Goal: Task Accomplishment & Management: Complete application form

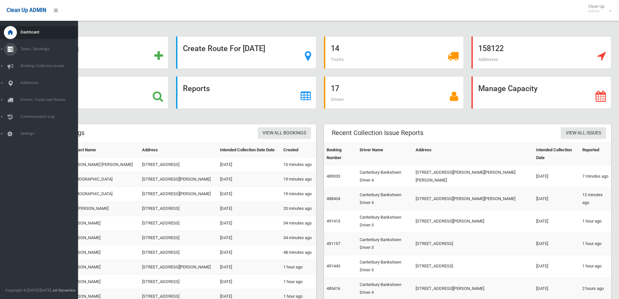
click at [35, 47] on span "Tasks / Bookings" at bounding box center [51, 49] width 64 height 5
click at [24, 96] on span "Search" at bounding box center [48, 97] width 59 height 5
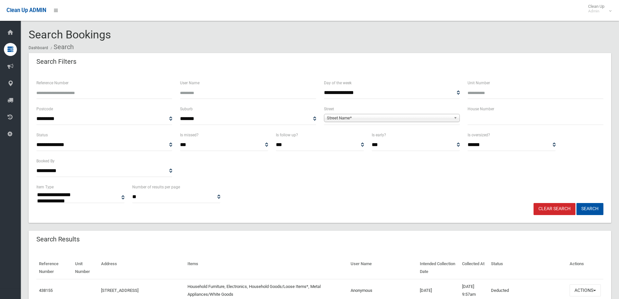
select select
click at [483, 119] on input "text" at bounding box center [536, 119] width 136 height 12
click at [65, 92] on input "Reference Number" at bounding box center [104, 93] width 136 height 12
type input "******"
click at [587, 208] on button "Search" at bounding box center [590, 209] width 27 height 12
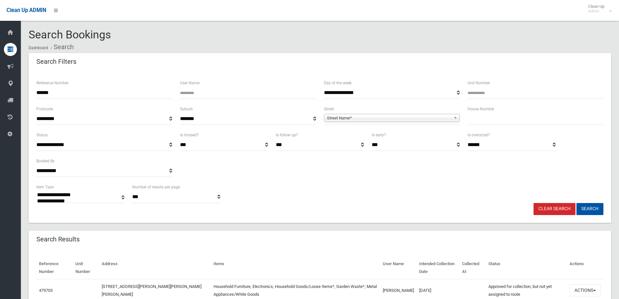
select select
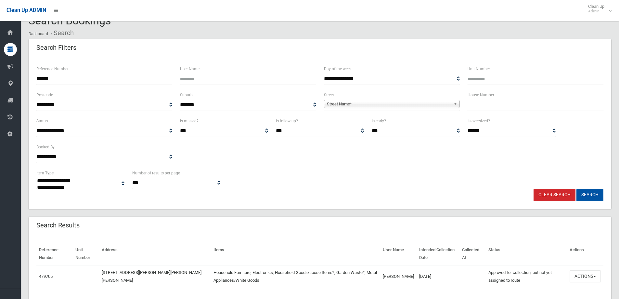
scroll to position [34, 0]
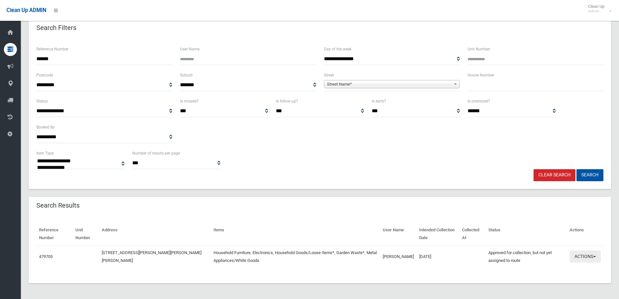
click at [588, 258] on button "Actions" at bounding box center [585, 256] width 31 height 12
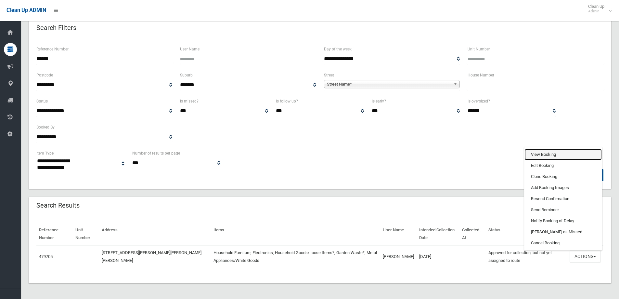
click at [536, 155] on link "View Booking" at bounding box center [563, 154] width 77 height 11
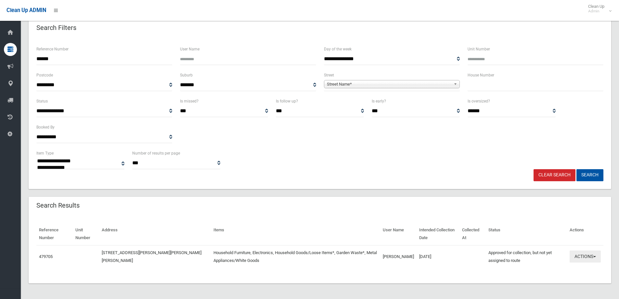
click at [584, 257] on button "Actions" at bounding box center [585, 256] width 31 height 12
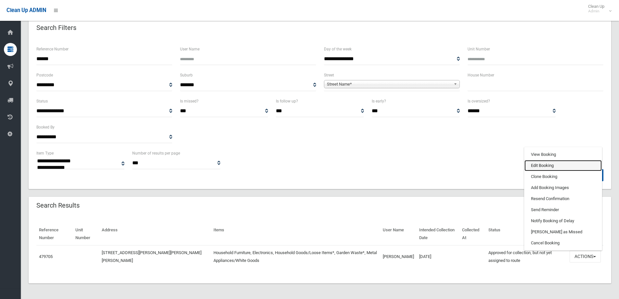
click at [538, 164] on link "Edit Booking" at bounding box center [563, 165] width 77 height 11
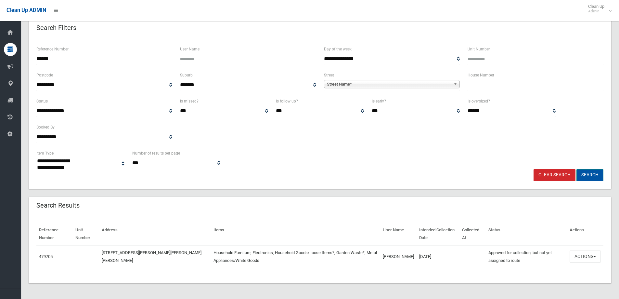
click at [589, 176] on button "Search" at bounding box center [590, 175] width 27 height 12
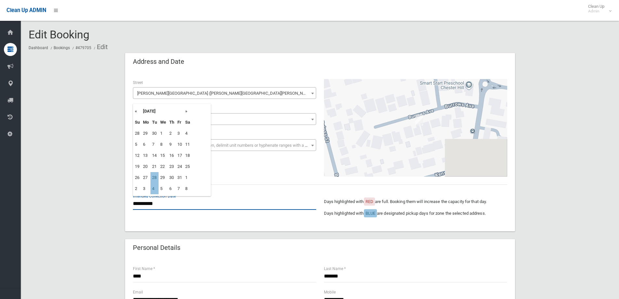
click at [161, 207] on input "**********" at bounding box center [224, 204] width 183 height 12
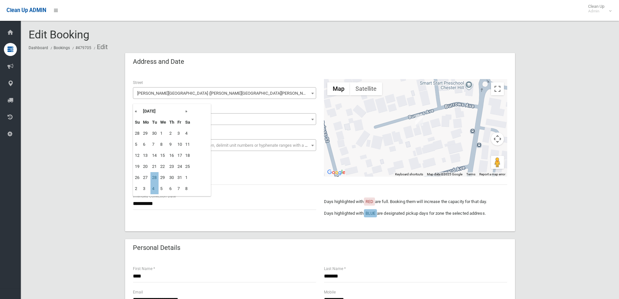
click at [187, 111] on th "»" at bounding box center [188, 111] width 8 height 11
click at [134, 111] on th "«" at bounding box center [137, 111] width 8 height 11
click at [154, 190] on td "4" at bounding box center [155, 188] width 8 height 11
type input "**********"
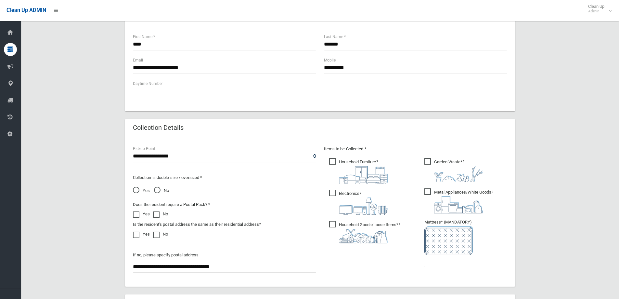
scroll to position [293, 0]
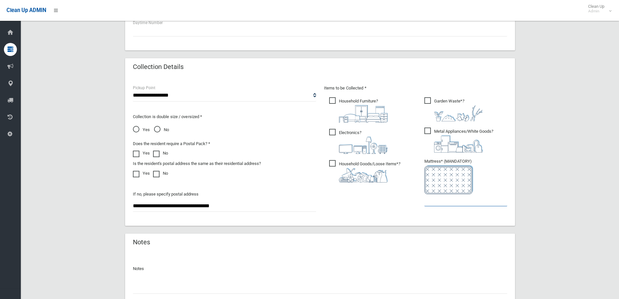
click at [456, 203] on input "text" at bounding box center [466, 200] width 83 height 12
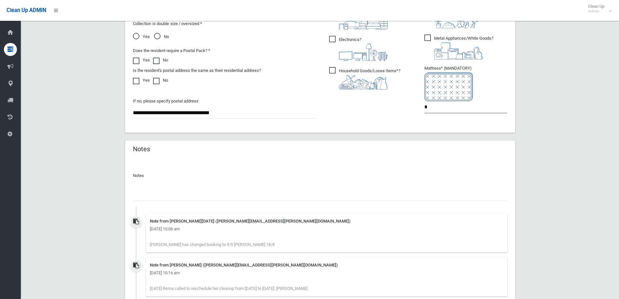
scroll to position [390, 0]
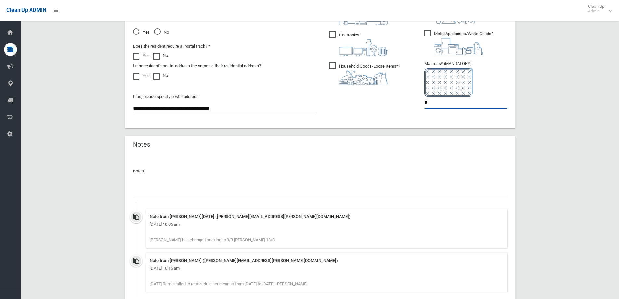
type input "*"
click at [168, 197] on div "Notes Note from Angela Natale (angela.natale@cbcity.nsw.gov.au) Monday 18th Aug…" at bounding box center [320, 229] width 374 height 135
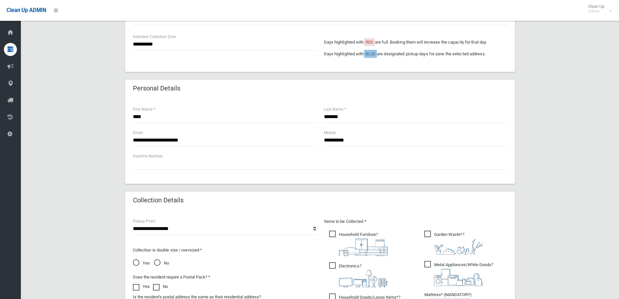
scroll to position [358, 0]
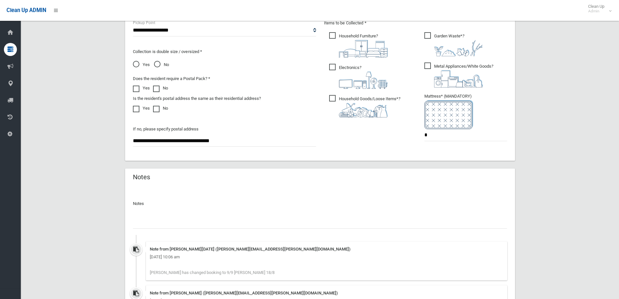
click at [150, 219] on input "text" at bounding box center [320, 222] width 374 height 12
type input "*"
click at [156, 219] on input "****" at bounding box center [320, 222] width 374 height 12
click at [147, 221] on input "**********" at bounding box center [320, 222] width 374 height 12
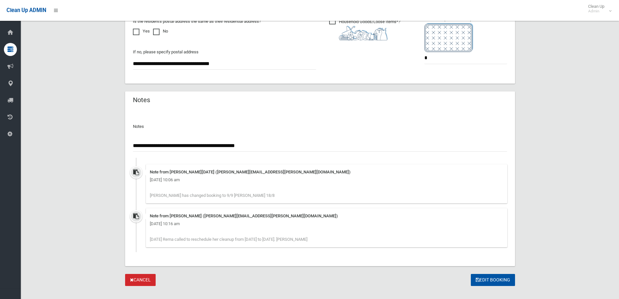
scroll to position [445, 0]
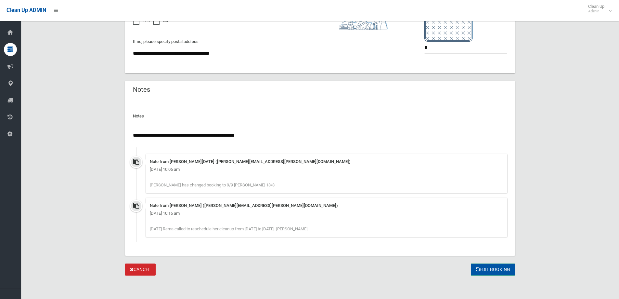
type input "**********"
click at [492, 270] on button "Edit Booking" at bounding box center [493, 269] width 44 height 12
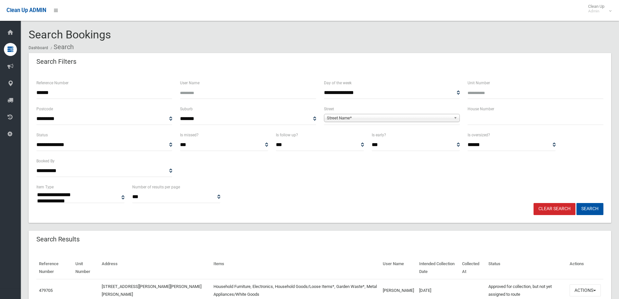
select select
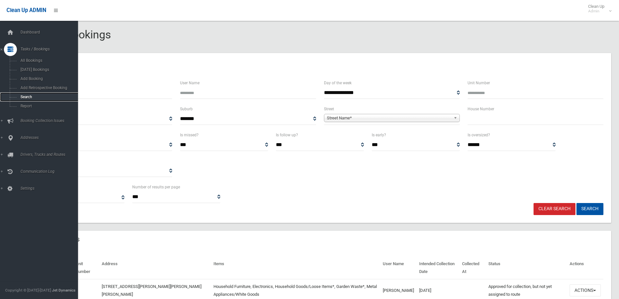
click at [22, 94] on link "Search" at bounding box center [41, 96] width 83 height 9
click at [25, 97] on span "Search" at bounding box center [48, 97] width 59 height 5
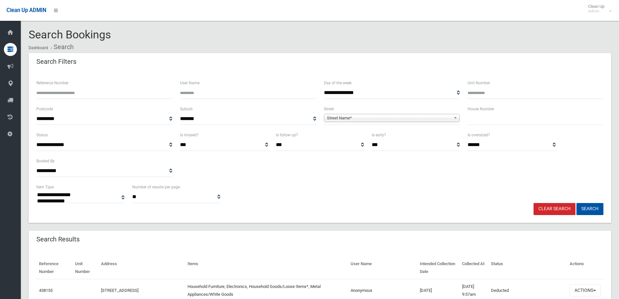
select select
click at [475, 123] on input "text" at bounding box center [536, 119] width 136 height 12
type input "***"
click at [342, 117] on span "Street Name*" at bounding box center [389, 118] width 124 height 8
type input "****"
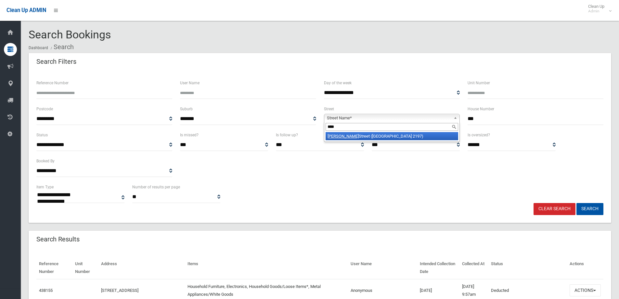
click at [352, 138] on li "Cann Street (BASS HILL 2197)" at bounding box center [392, 136] width 133 height 8
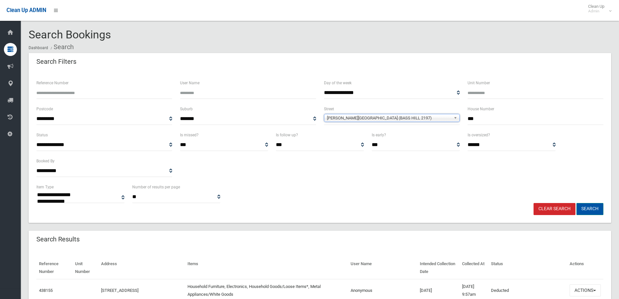
click at [589, 209] on button "Search" at bounding box center [590, 209] width 27 height 12
select select
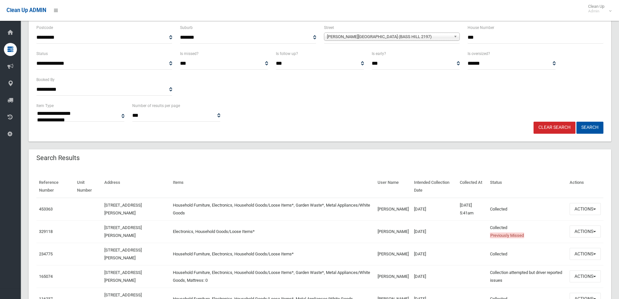
scroll to position [98, 0]
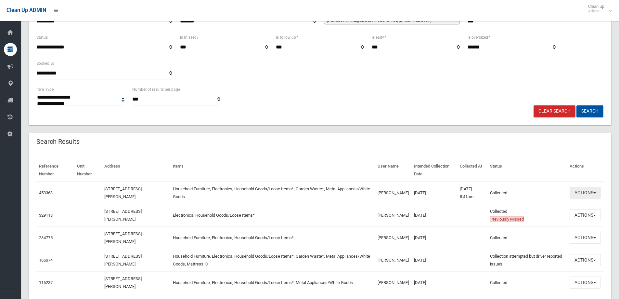
click at [583, 193] on button "Actions" at bounding box center [585, 193] width 31 height 12
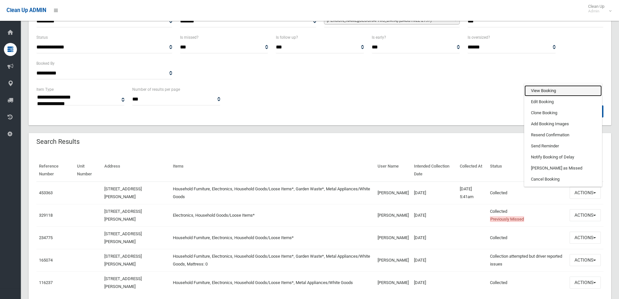
click at [536, 90] on link "View Booking" at bounding box center [563, 90] width 77 height 11
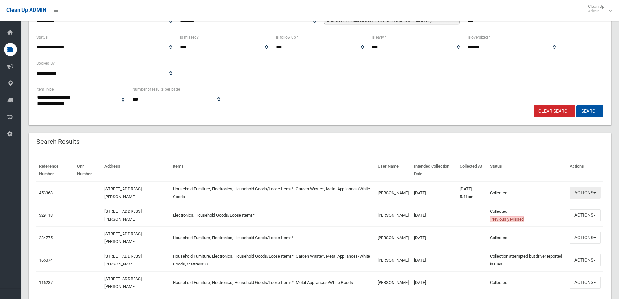
click at [581, 193] on button "Actions" at bounding box center [585, 193] width 31 height 12
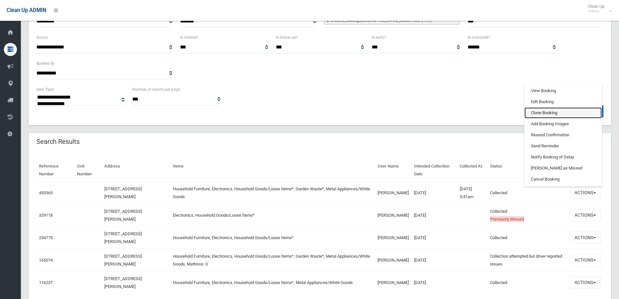
click at [530, 111] on link "Clone Booking" at bounding box center [563, 112] width 77 height 11
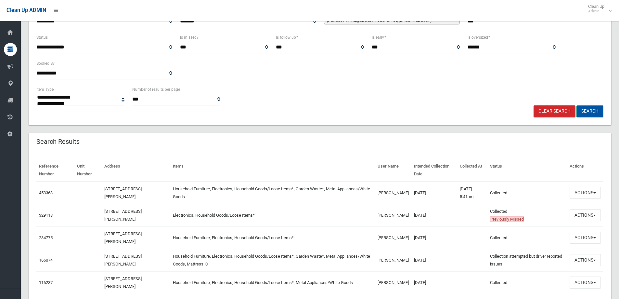
click at [592, 108] on button "Search" at bounding box center [590, 111] width 27 height 12
click at [590, 110] on button "Search" at bounding box center [590, 111] width 27 height 12
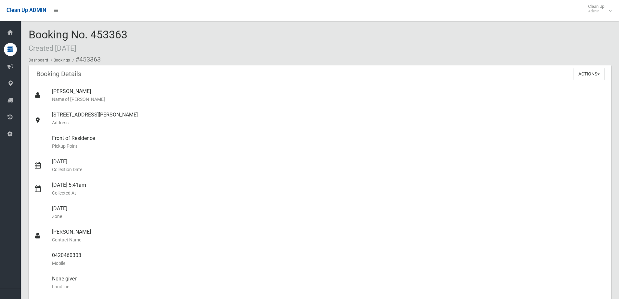
scroll to position [98, 0]
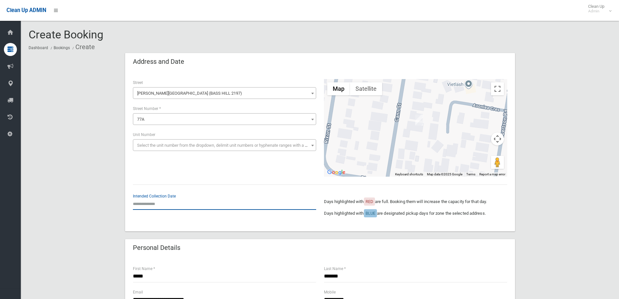
click at [148, 204] on input "text" at bounding box center [224, 204] width 183 height 12
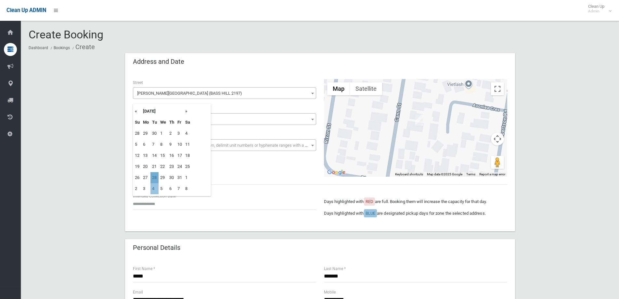
click at [155, 179] on td "28" at bounding box center [155, 177] width 8 height 11
type input "**********"
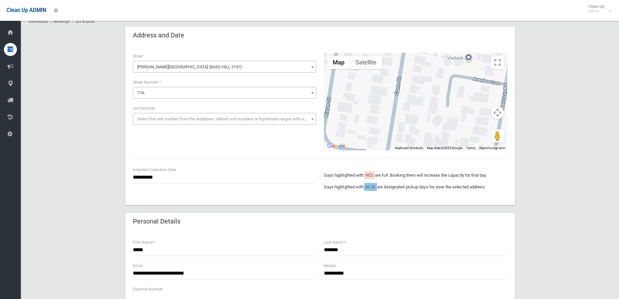
scroll to position [65, 0]
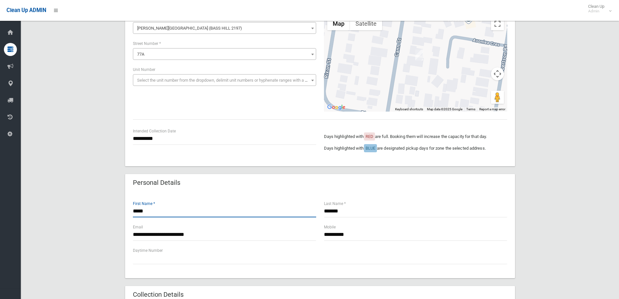
click at [154, 214] on input "*****" at bounding box center [224, 211] width 183 height 12
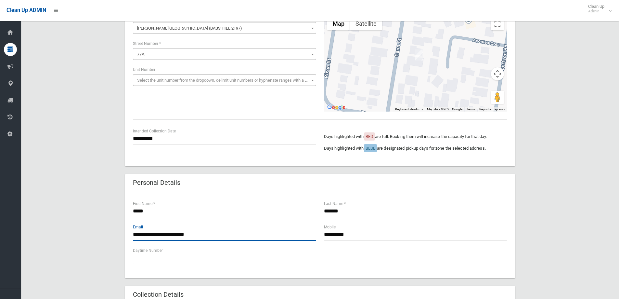
click at [211, 235] on input "**********" at bounding box center [224, 235] width 183 height 12
click at [168, 234] on input "**********" at bounding box center [224, 235] width 183 height 12
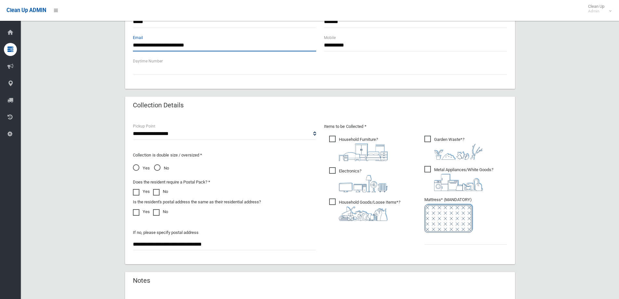
scroll to position [293, 0]
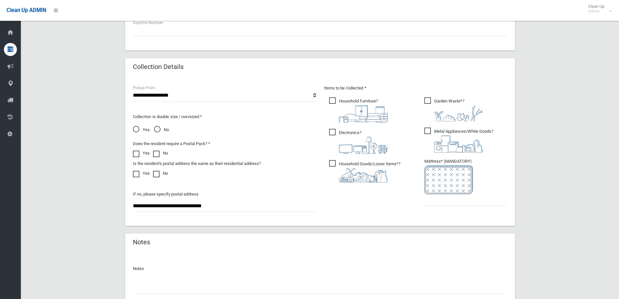
type input "**********"
click at [450, 198] on input "text" at bounding box center [466, 200] width 83 height 12
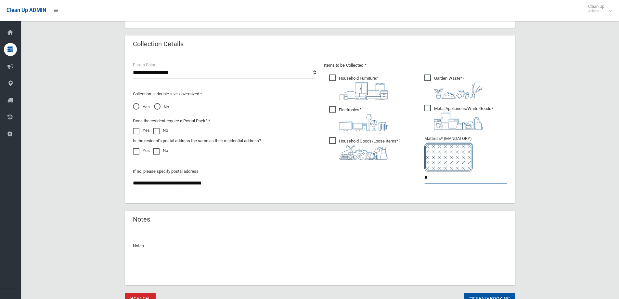
scroll to position [345, 0]
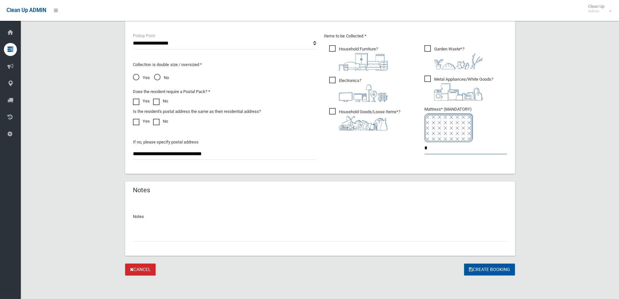
type input "*"
click at [481, 269] on button "Create Booking" at bounding box center [489, 269] width 51 height 12
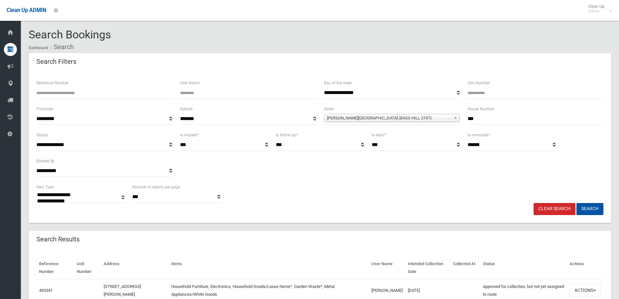
select select
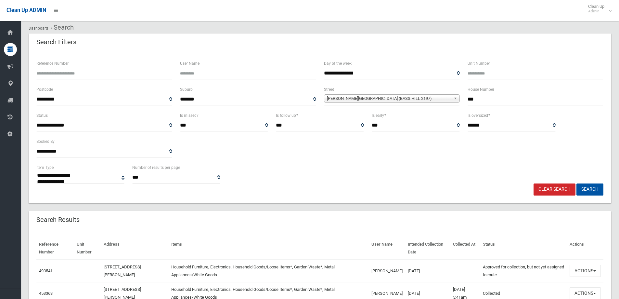
scroll to position [65, 0]
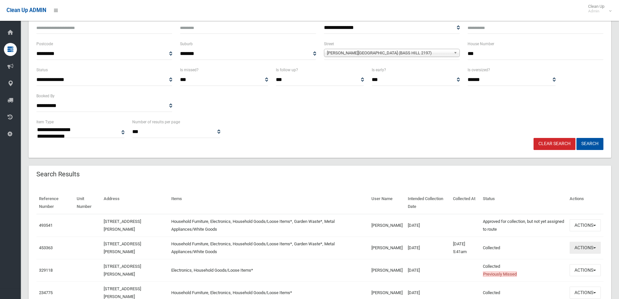
drag, startPoint x: 585, startPoint y: 246, endPoint x: 580, endPoint y: 243, distance: 6.1
click at [585, 246] on button "Actions" at bounding box center [585, 248] width 31 height 12
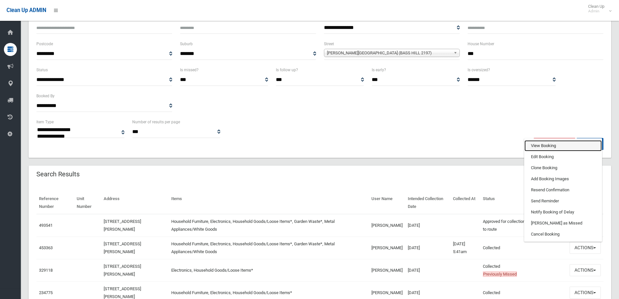
click at [532, 146] on link "View Booking" at bounding box center [563, 145] width 77 height 11
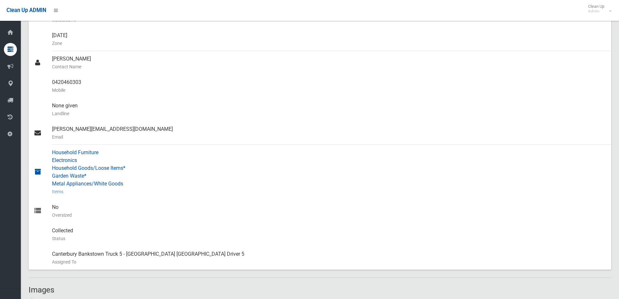
scroll to position [260, 0]
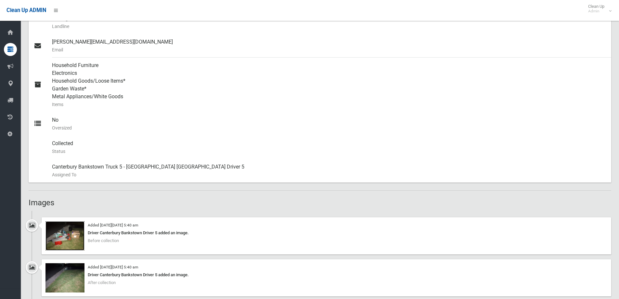
click at [69, 232] on img at bounding box center [65, 235] width 39 height 29
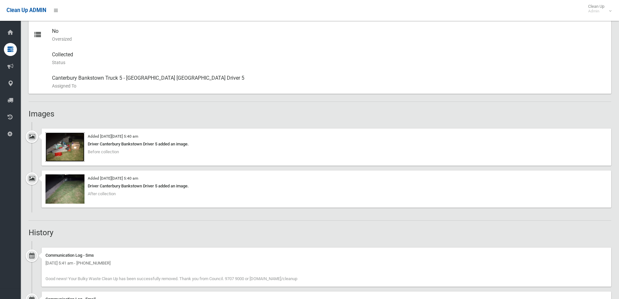
scroll to position [358, 0]
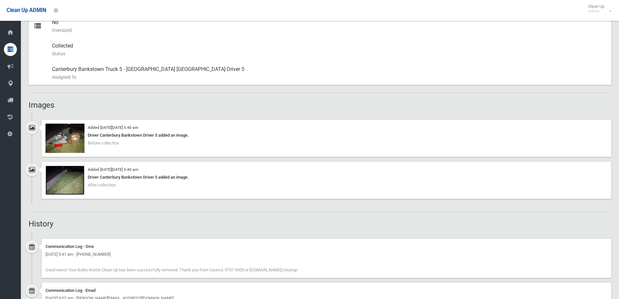
click at [65, 180] on img at bounding box center [65, 179] width 39 height 29
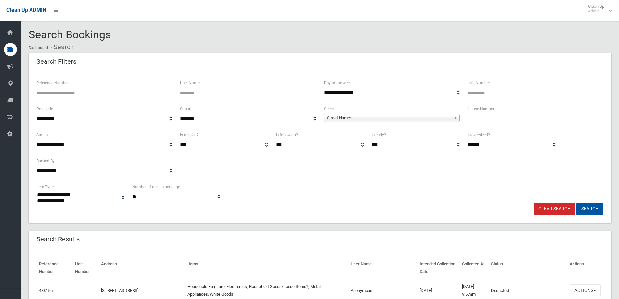
select select
click at [479, 123] on input "text" at bounding box center [536, 119] width 136 height 12
type input "**"
click at [361, 115] on span "Street Name*" at bounding box center [389, 118] width 124 height 8
type input "******"
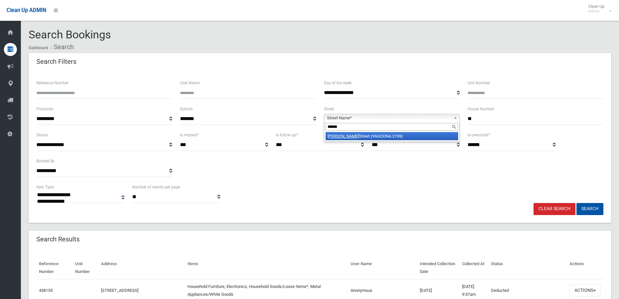
click at [372, 134] on li "Horton Street (YAGOONA 2199)" at bounding box center [392, 136] width 133 height 8
click at [585, 209] on button "Search" at bounding box center [590, 209] width 27 height 12
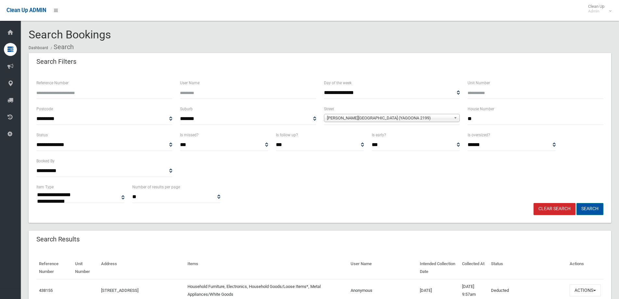
click at [591, 209] on button "Search" at bounding box center [590, 209] width 27 height 12
select select
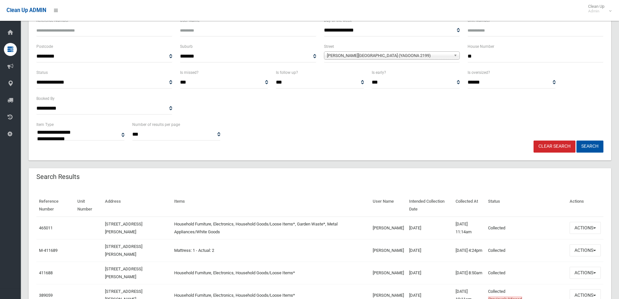
scroll to position [65, 0]
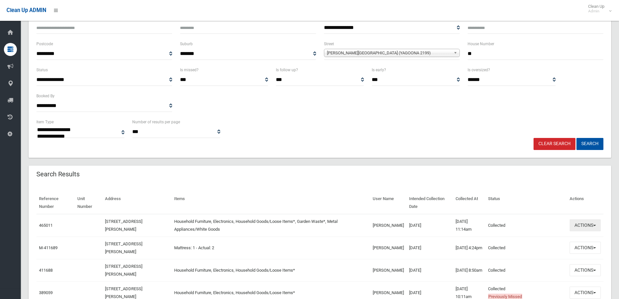
click at [590, 227] on button "Actions" at bounding box center [585, 225] width 31 height 12
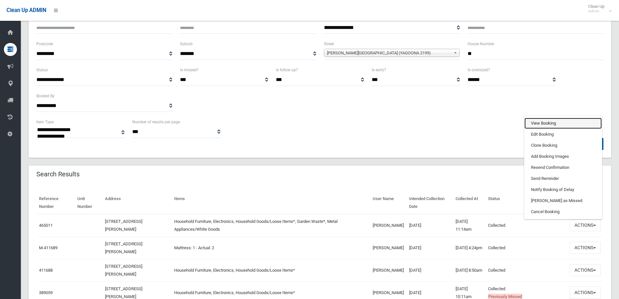
click at [539, 123] on link "View Booking" at bounding box center [563, 123] width 77 height 11
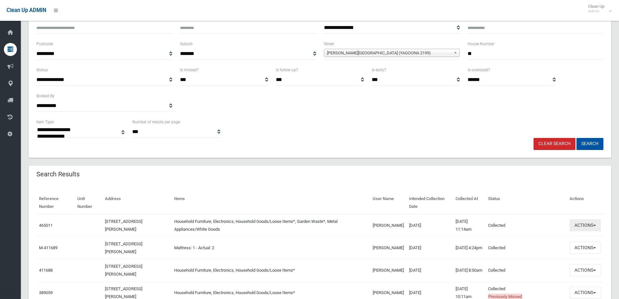
click at [592, 226] on button "Actions" at bounding box center [585, 225] width 31 height 12
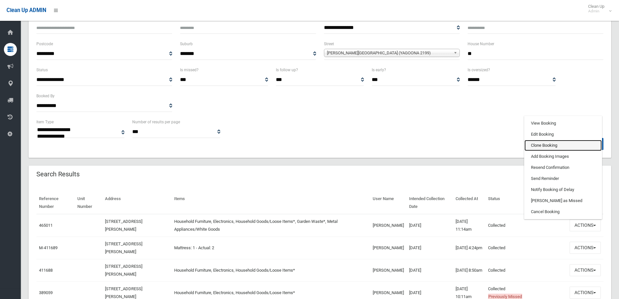
click at [533, 145] on link "Clone Booking" at bounding box center [563, 145] width 77 height 11
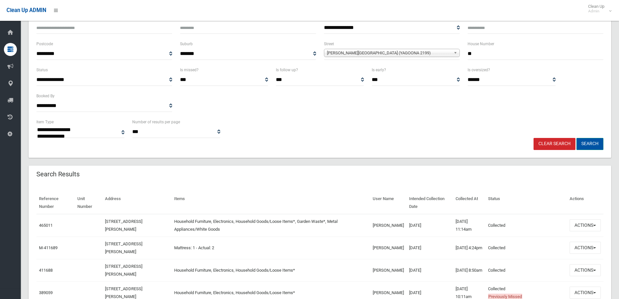
click at [592, 142] on button "Search" at bounding box center [590, 144] width 27 height 12
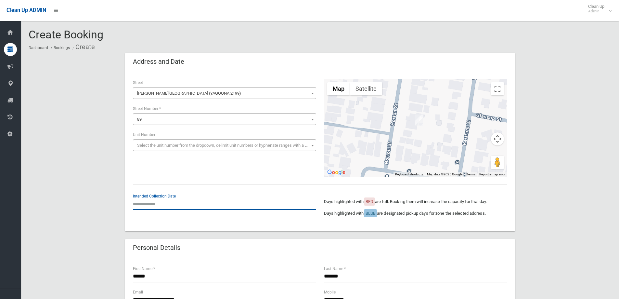
click at [147, 205] on input "text" at bounding box center [224, 204] width 183 height 12
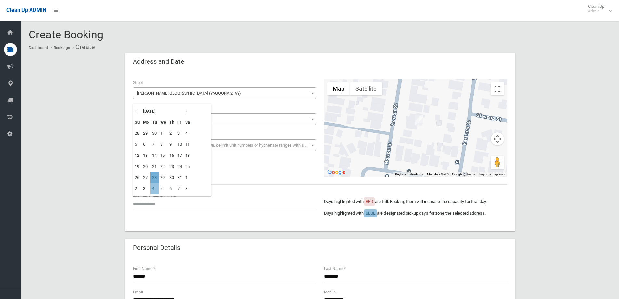
click at [157, 178] on td "28" at bounding box center [155, 177] width 8 height 11
type input "**********"
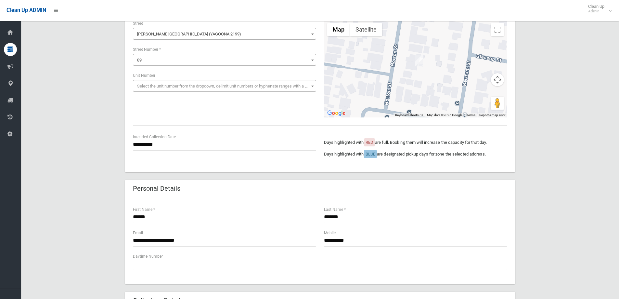
scroll to position [65, 0]
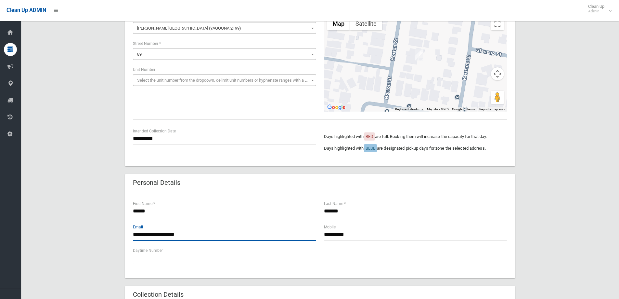
click at [202, 234] on input "**********" at bounding box center [224, 235] width 183 height 12
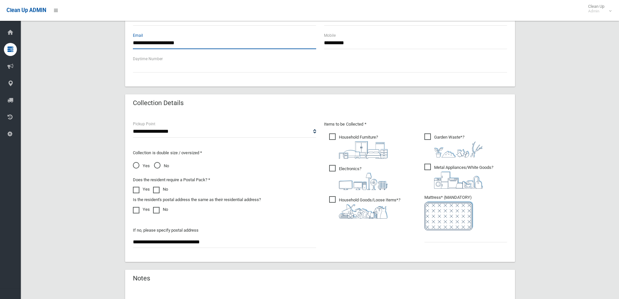
scroll to position [260, 0]
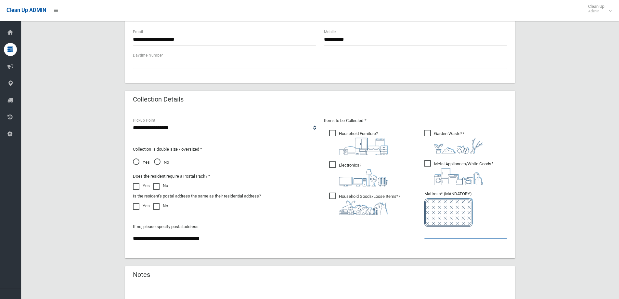
click at [448, 232] on input "text" at bounding box center [466, 233] width 83 height 12
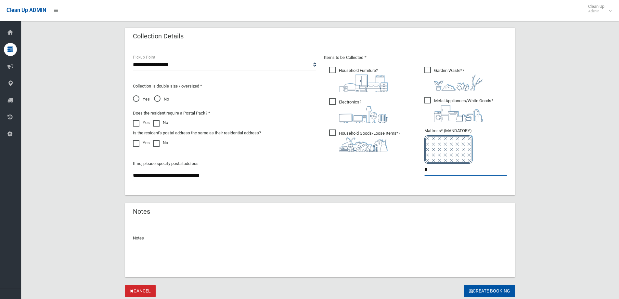
scroll to position [345, 0]
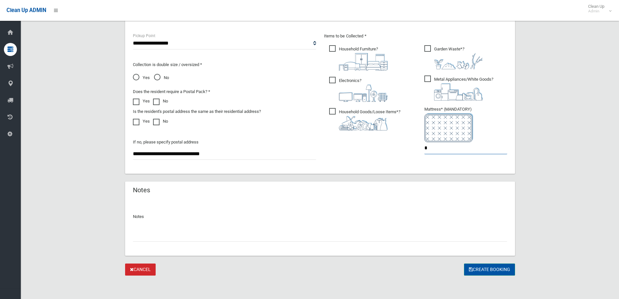
type input "*"
click at [496, 270] on button "Create Booking" at bounding box center [489, 269] width 51 height 12
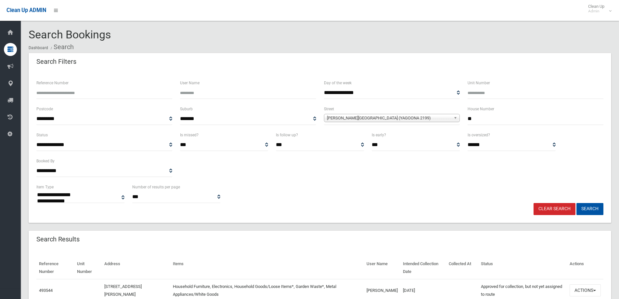
select select
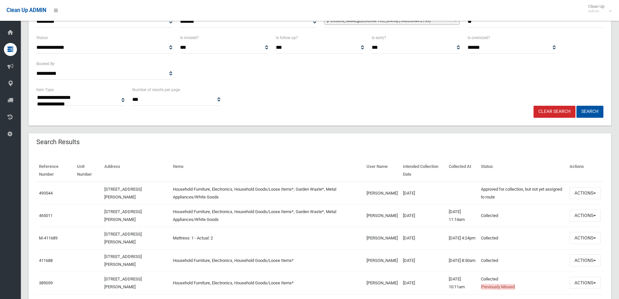
scroll to position [98, 0]
click at [584, 218] on button "Actions" at bounding box center [585, 215] width 31 height 12
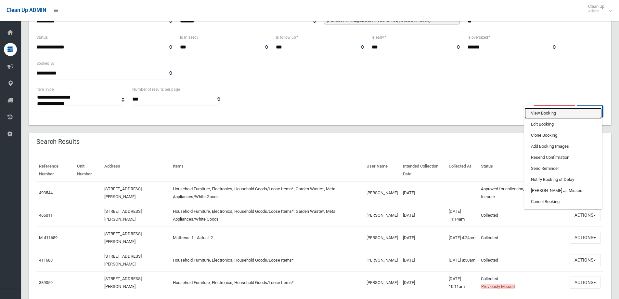
click at [536, 111] on link "View Booking" at bounding box center [563, 113] width 77 height 11
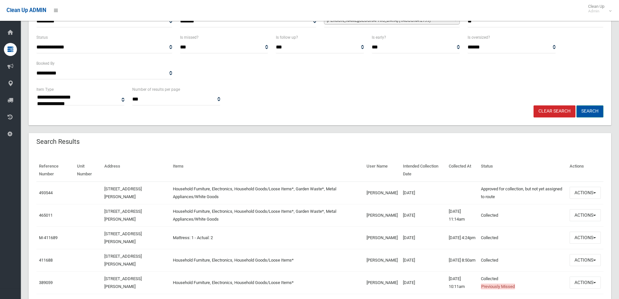
click at [590, 111] on button "Search" at bounding box center [590, 111] width 27 height 12
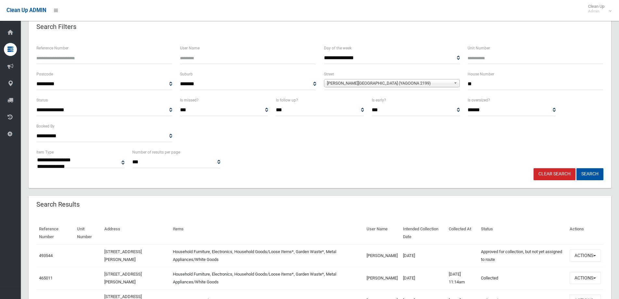
scroll to position [0, 0]
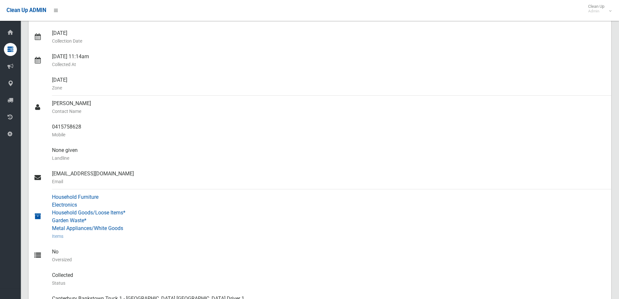
scroll to position [228, 0]
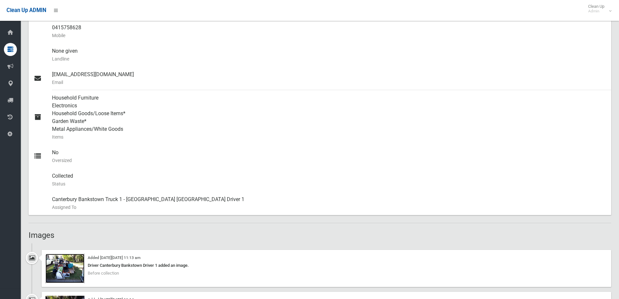
click at [72, 271] on img at bounding box center [65, 268] width 39 height 29
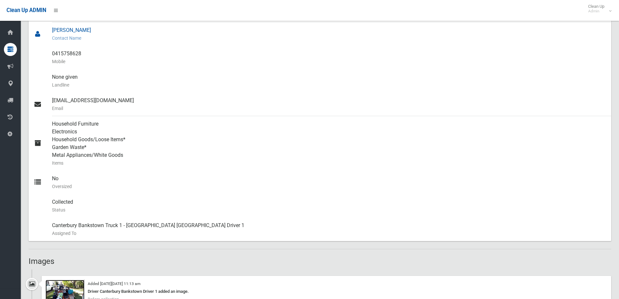
scroll to position [130, 0]
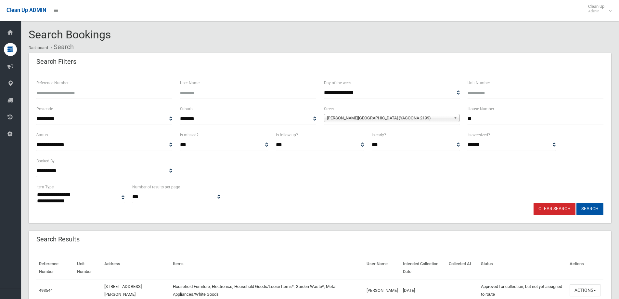
select select
